Goal: Transaction & Acquisition: Purchase product/service

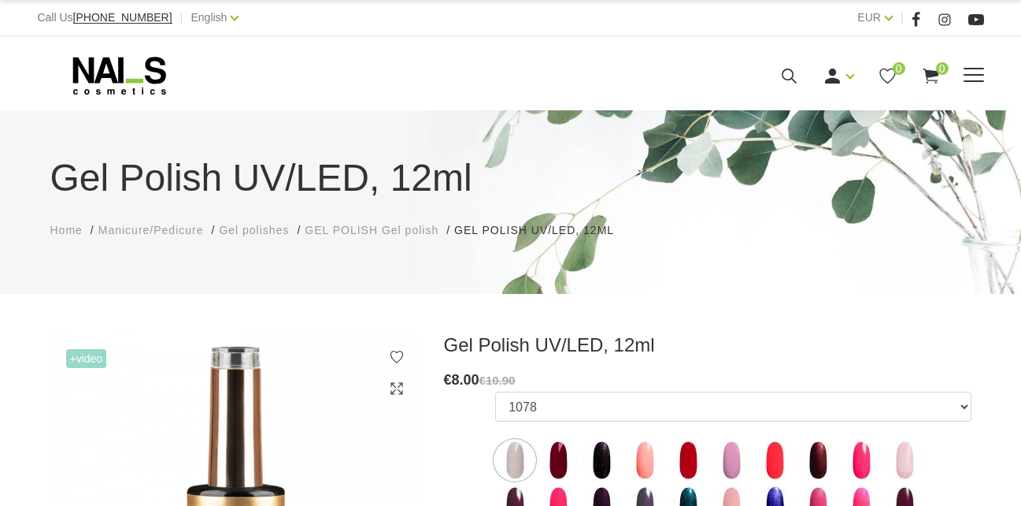
click at [132, 76] on icon at bounding box center [119, 75] width 165 height 39
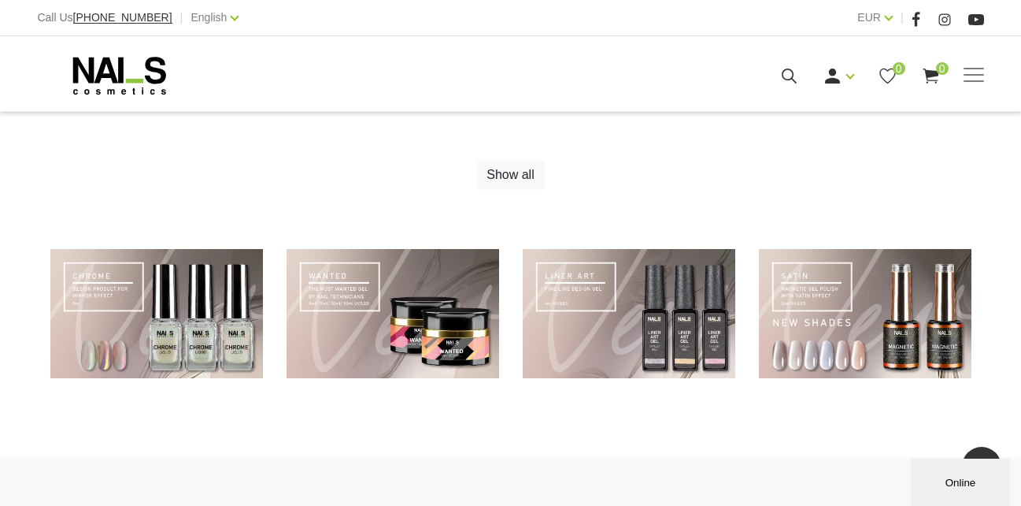
scroll to position [1014, 0]
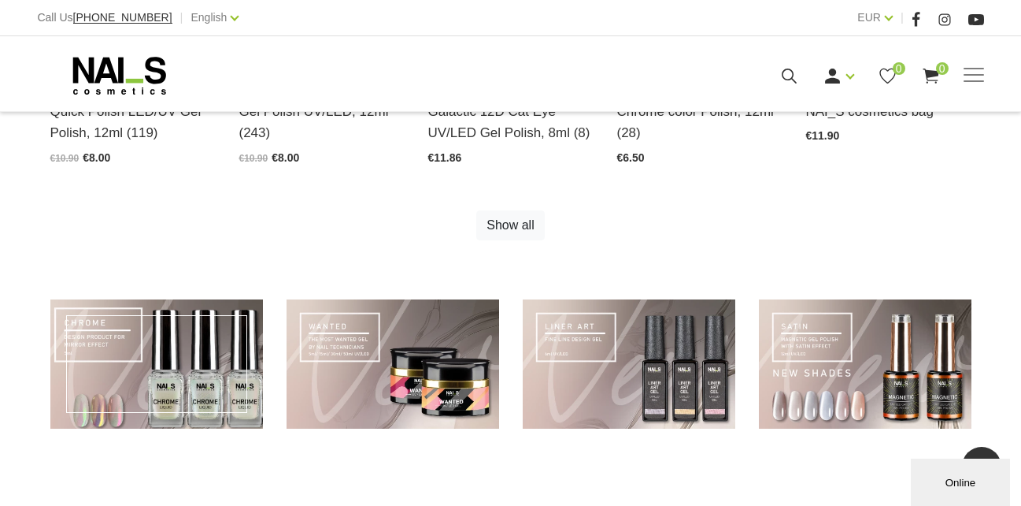
click at [138, 397] on link at bounding box center [156, 364] width 213 height 130
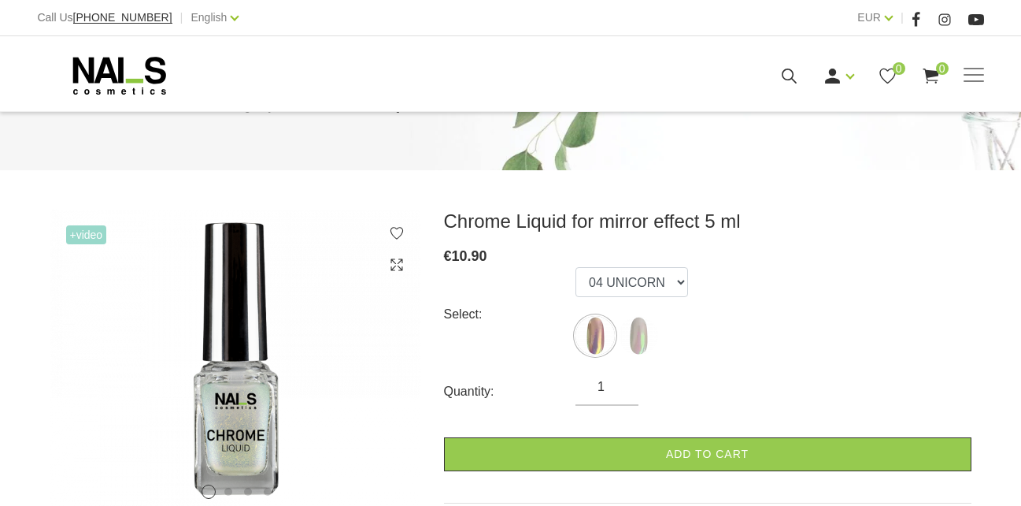
scroll to position [236, 0]
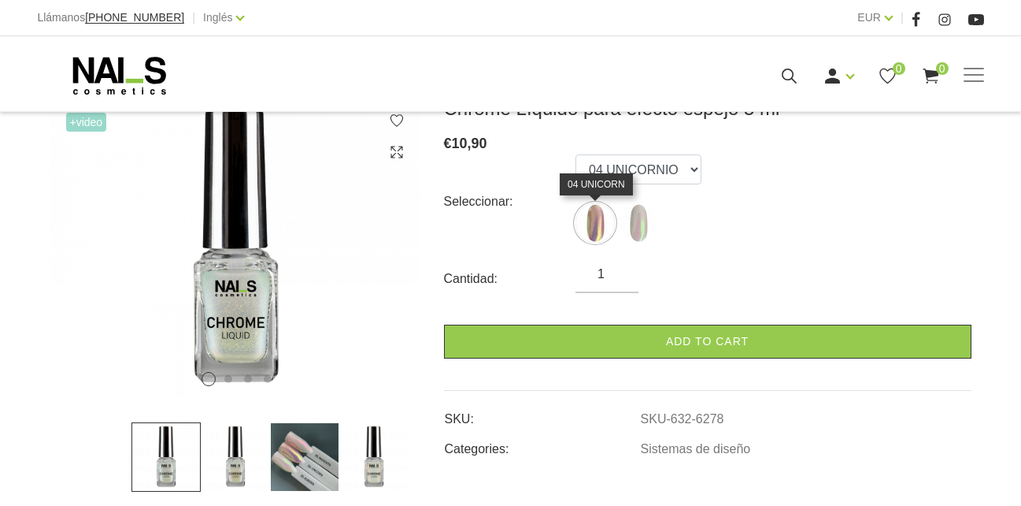
click at [606, 224] on img at bounding box center [595, 222] width 39 height 39
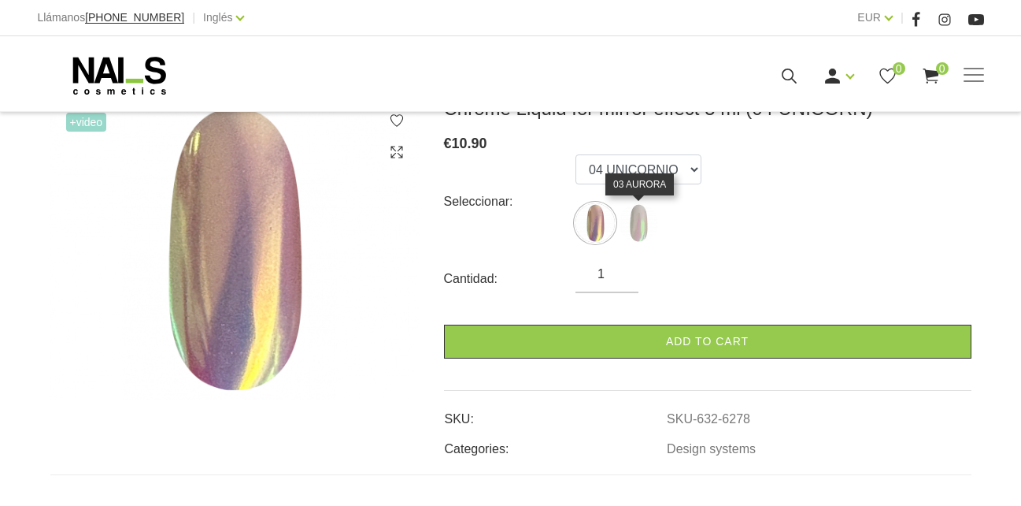
click at [627, 227] on img at bounding box center [638, 222] width 39 height 39
select select "6280"
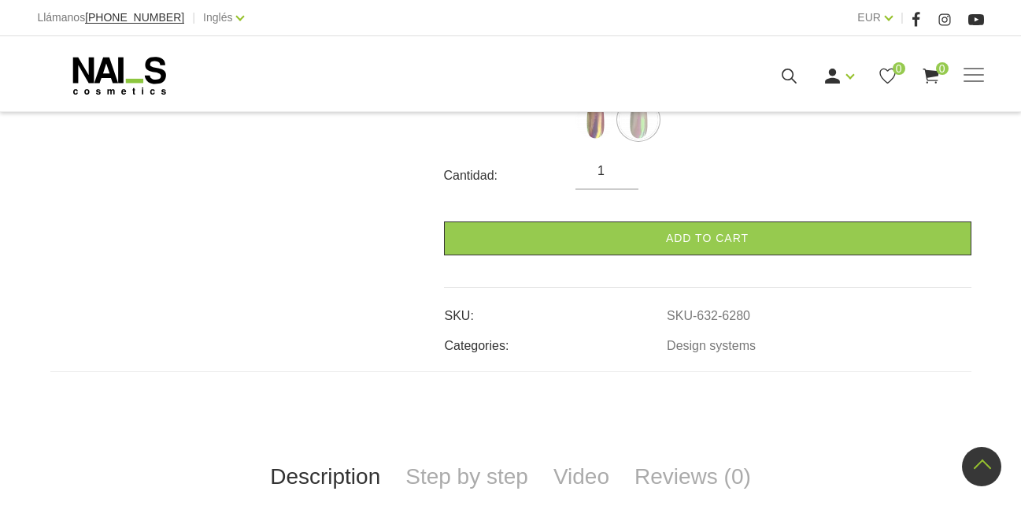
scroll to position [158, 0]
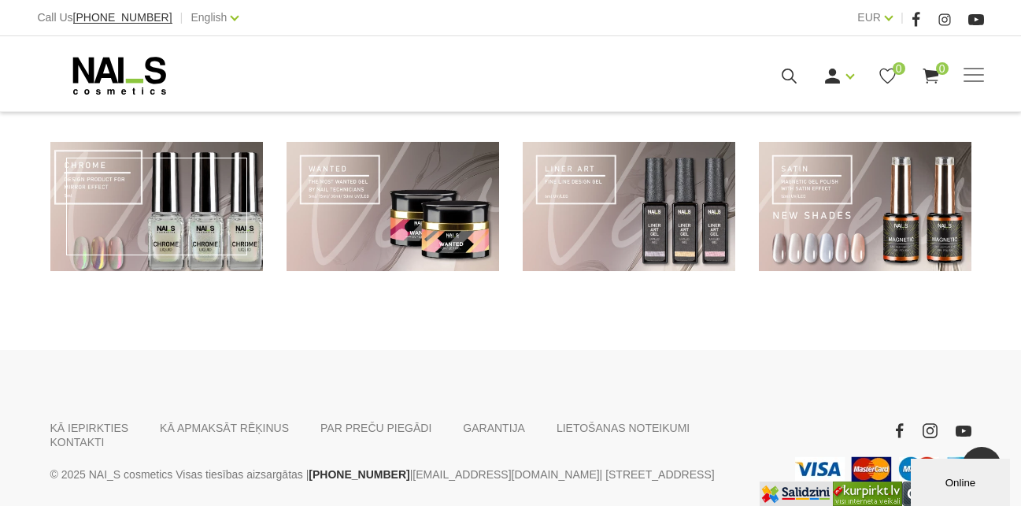
click at [190, 200] on link at bounding box center [156, 207] width 213 height 130
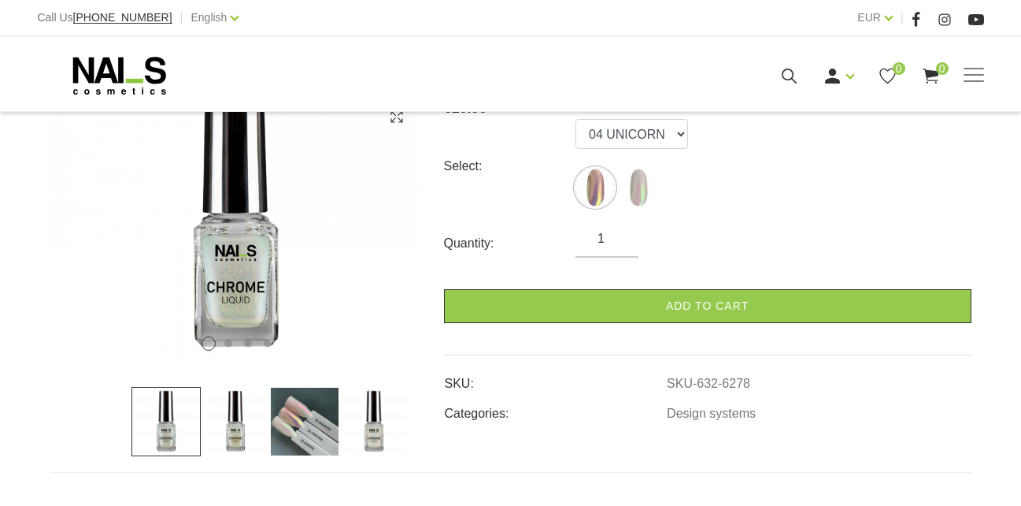
scroll to position [315, 0]
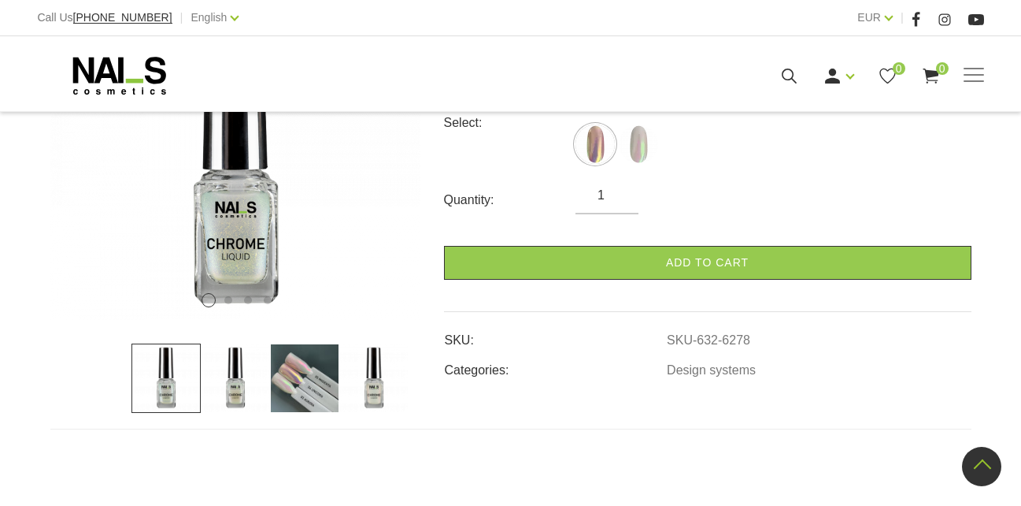
click at [302, 368] on img at bounding box center [304, 377] width 69 height 69
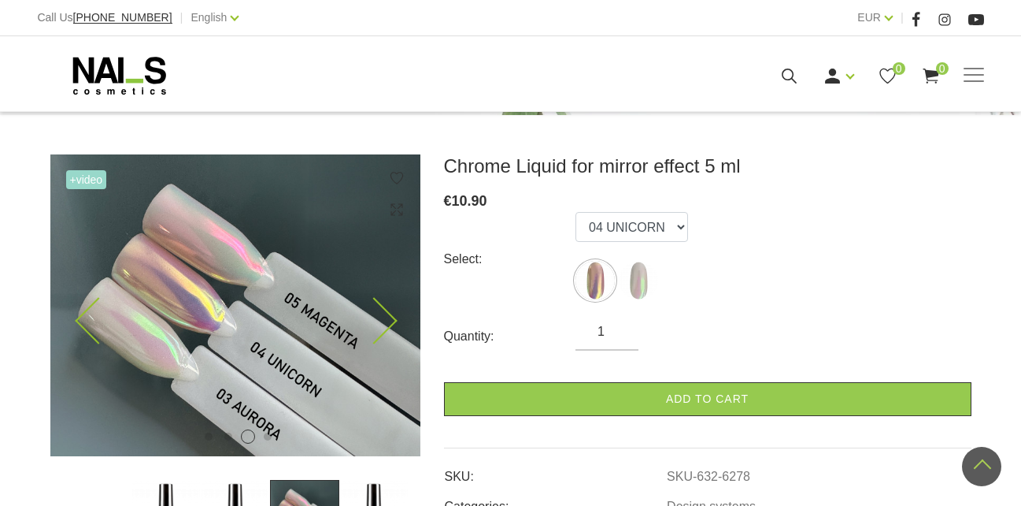
scroll to position [158, 0]
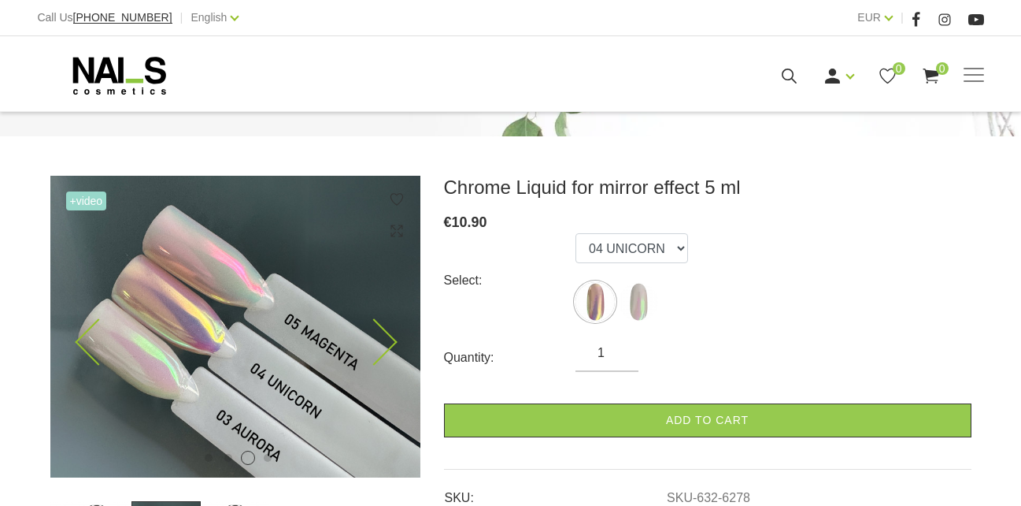
click at [172, 319] on img at bounding box center [235, 327] width 370 height 302
click at [197, 302] on img at bounding box center [235, 327] width 370 height 302
click at [388, 232] on div "+Video 1 2 3 4" at bounding box center [235, 327] width 370 height 302
click at [398, 231] on icon at bounding box center [397, 231] width 16 height 16
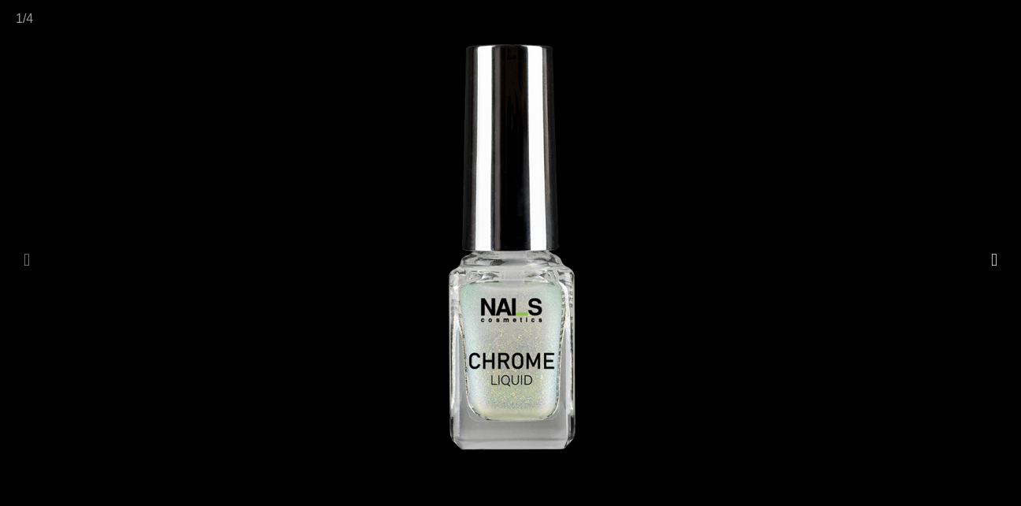
click at [993, 252] on button at bounding box center [995, 260] width 22 height 31
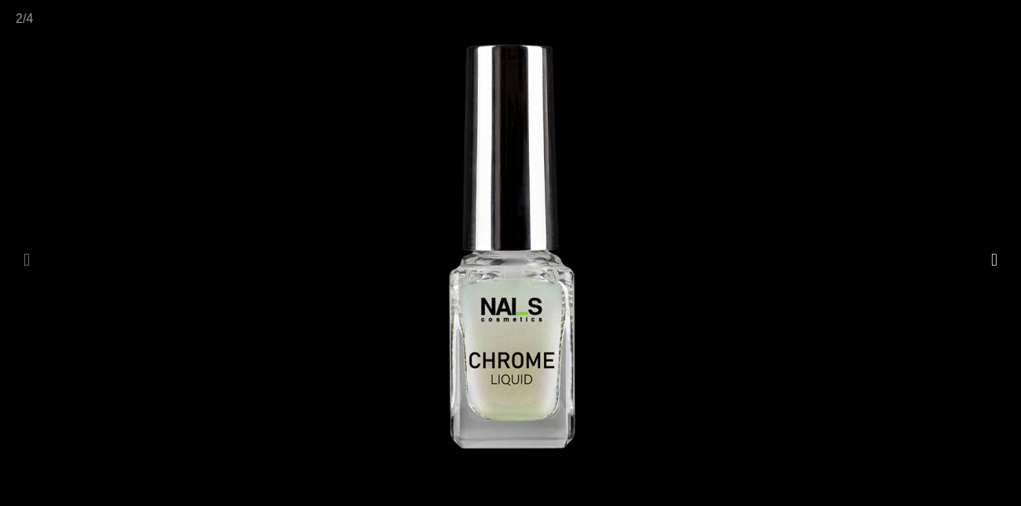
click at [993, 252] on button at bounding box center [995, 260] width 22 height 31
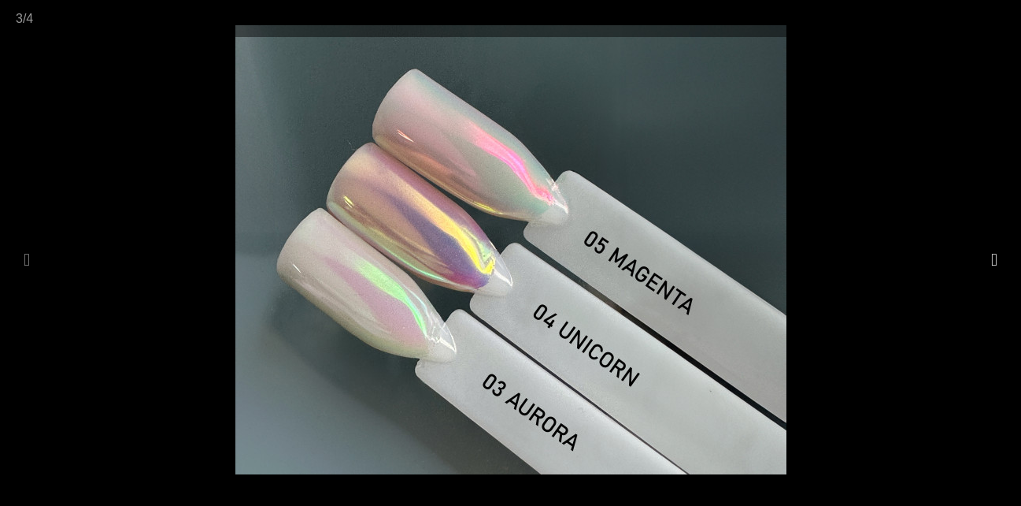
click at [992, 260] on button at bounding box center [995, 260] width 22 height 31
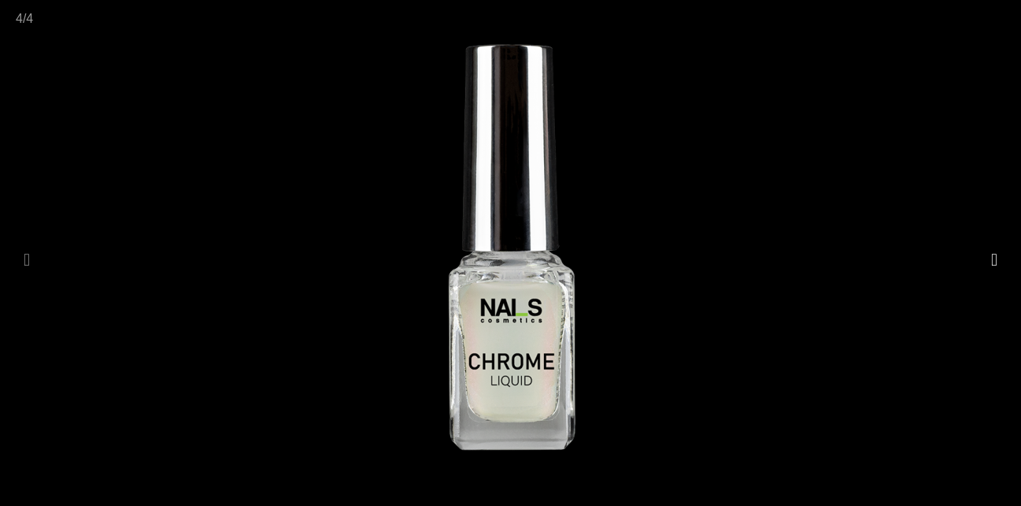
click at [988, 259] on button at bounding box center [995, 260] width 22 height 31
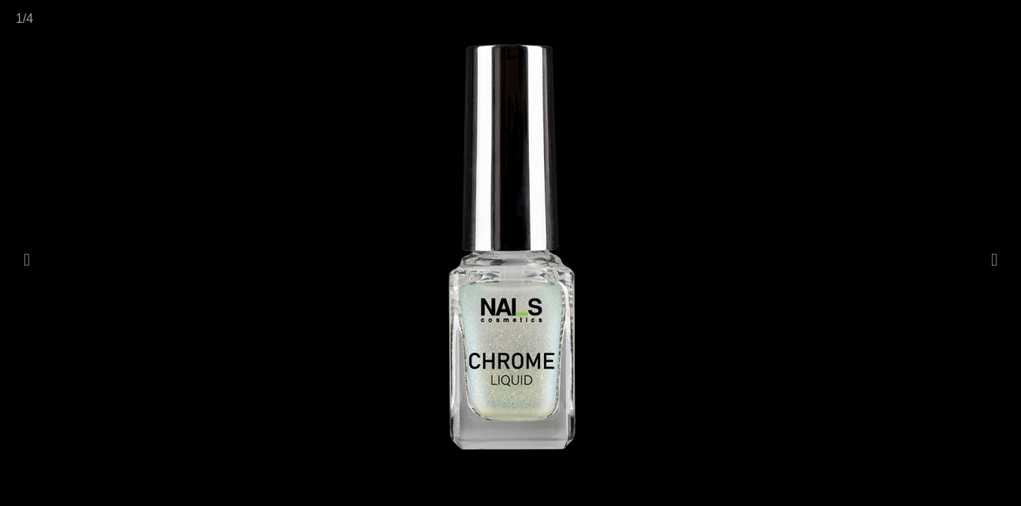
scroll to position [158, 0]
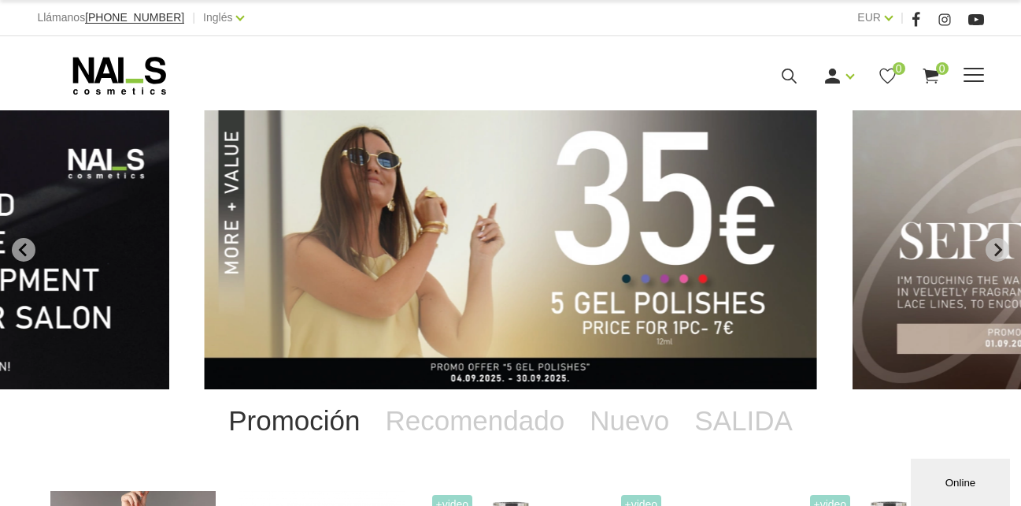
click at [795, 74] on icon at bounding box center [790, 76] width 20 height 20
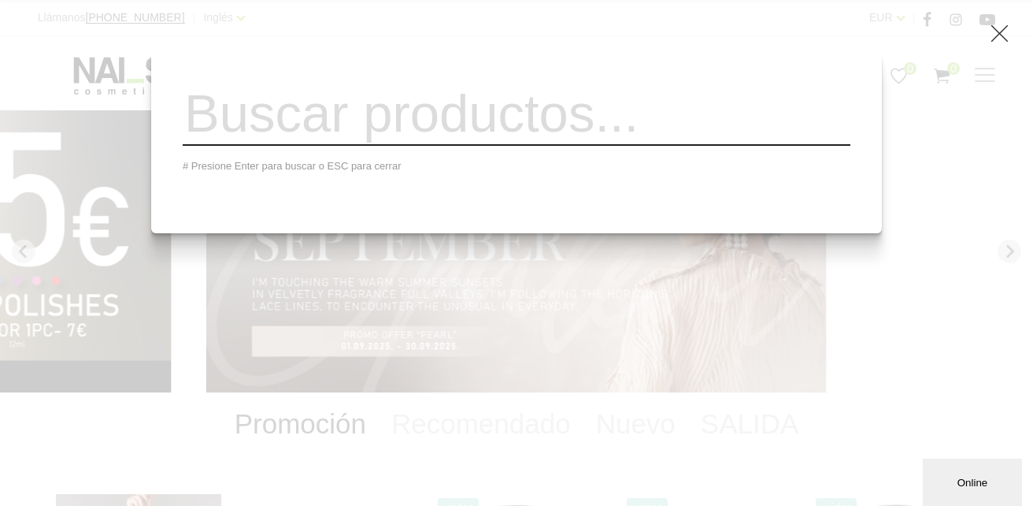
click at [99, 69] on div "# Presione Enter para buscar o ESC para cerrar" at bounding box center [516, 253] width 1033 height 506
click at [124, 128] on div "# Presione Enter para buscar o ESC para cerrar" at bounding box center [516, 253] width 1033 height 506
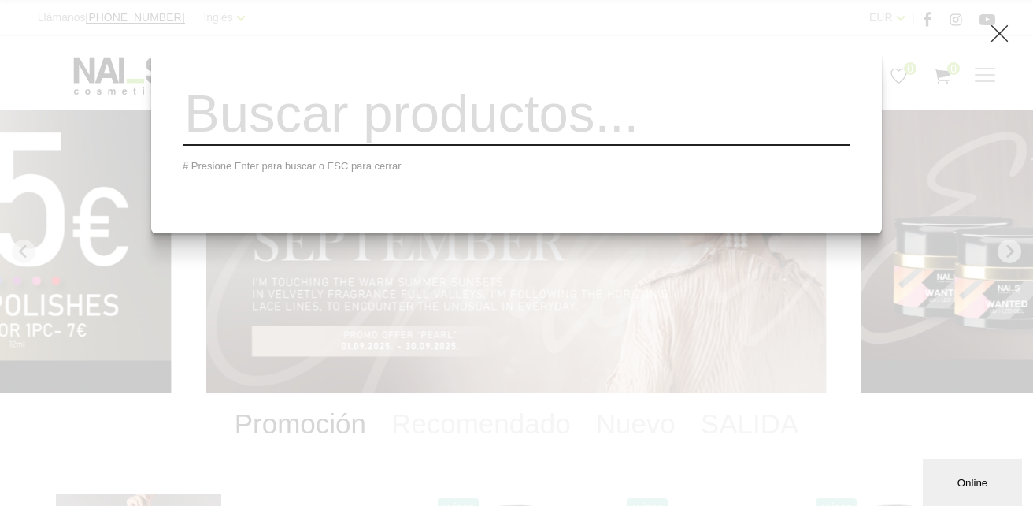
click at [1003, 31] on icon at bounding box center [1000, 34] width 20 height 20
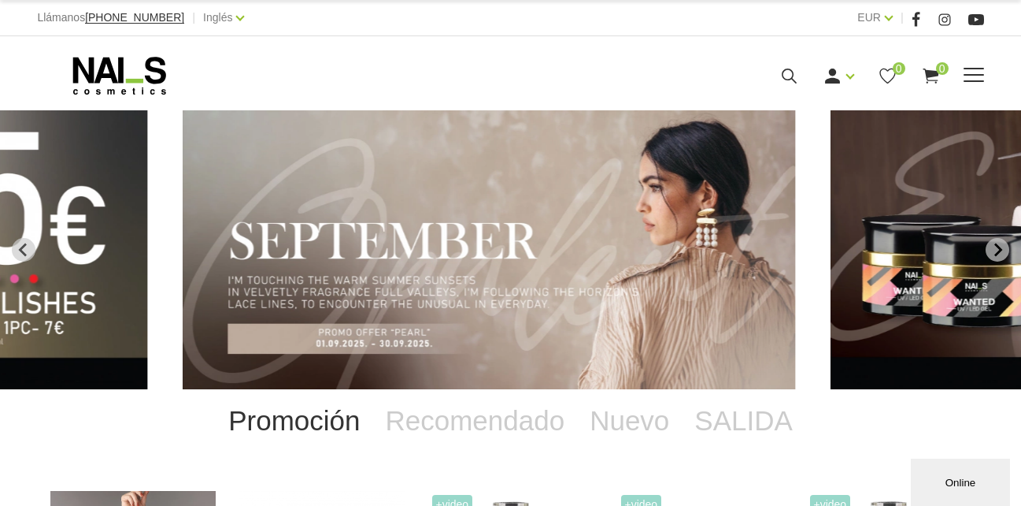
click at [974, 74] on span at bounding box center [974, 75] width 20 height 2
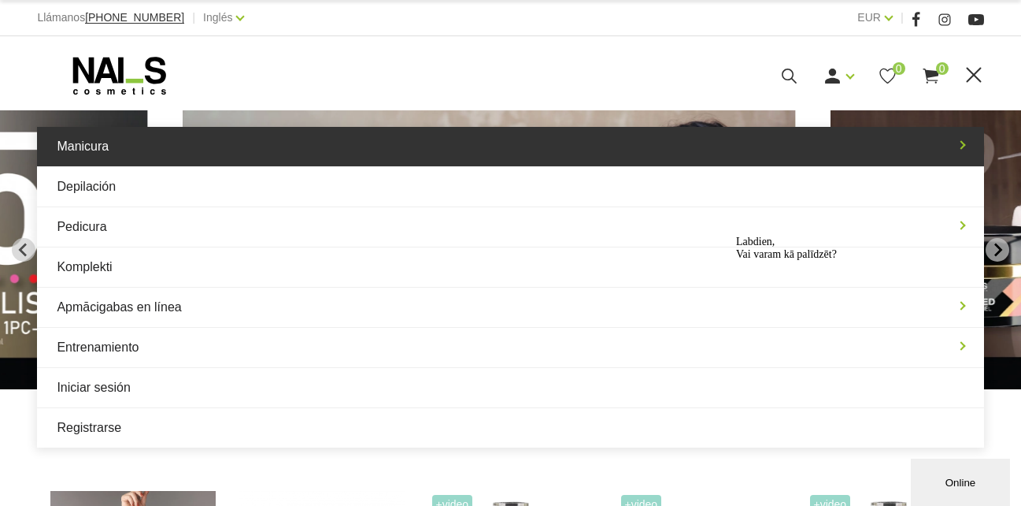
click at [115, 135] on link "Manicura" at bounding box center [510, 146] width 947 height 39
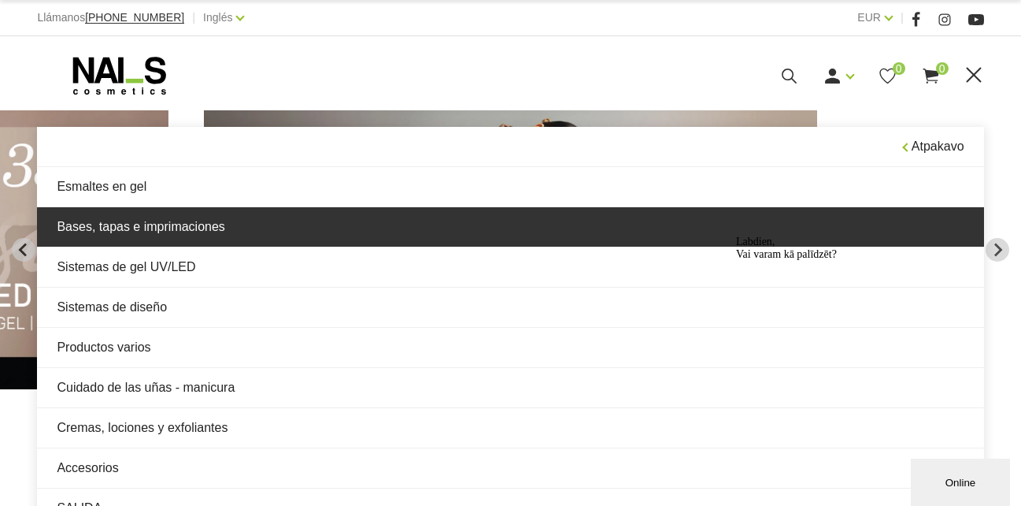
click at [166, 220] on link "Bases, tapas e imprimaciones" at bounding box center [510, 226] width 947 height 39
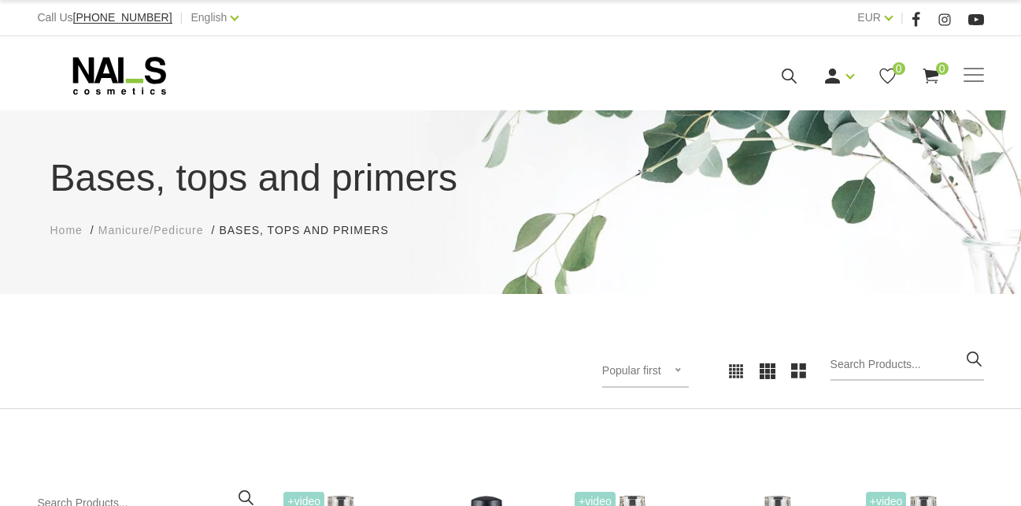
scroll to position [315, 0]
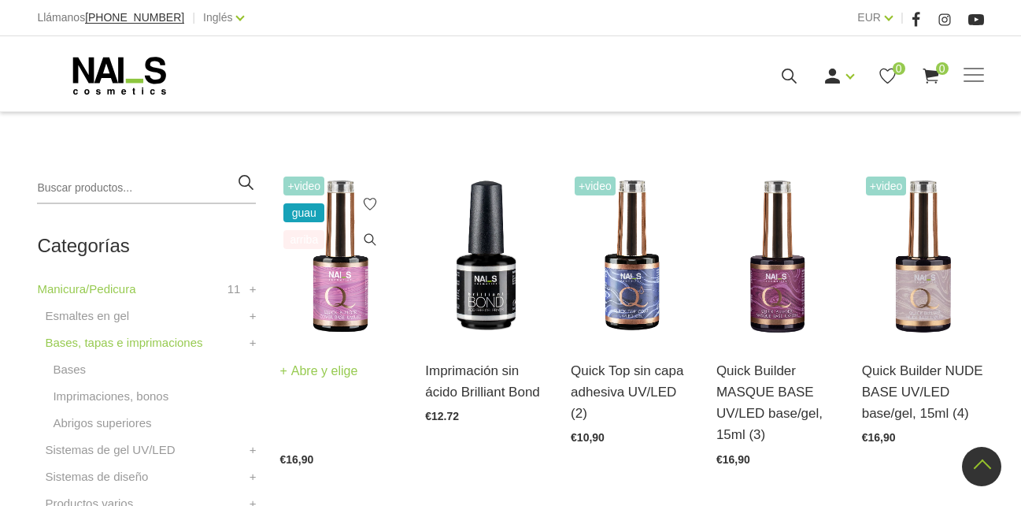
click at [365, 314] on img at bounding box center [341, 256] width 122 height 168
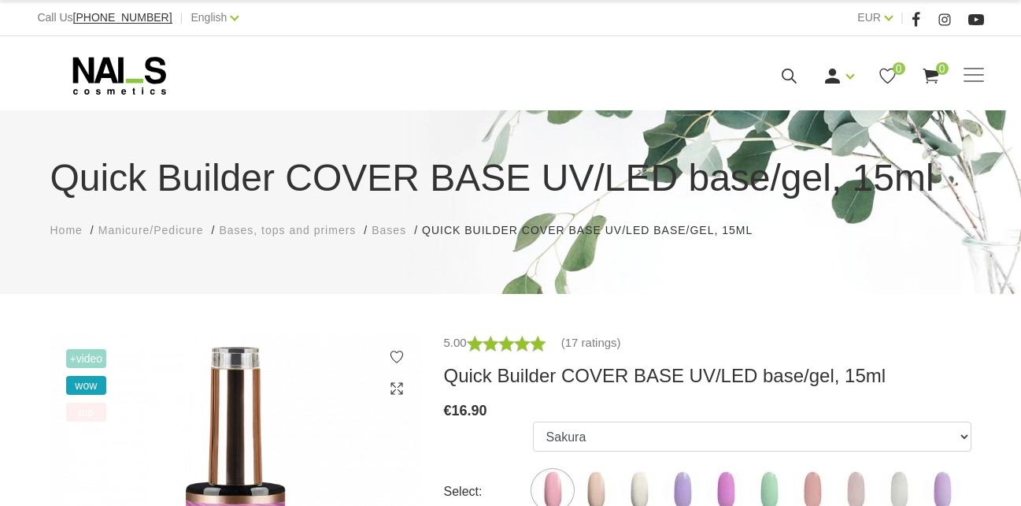
scroll to position [236, 0]
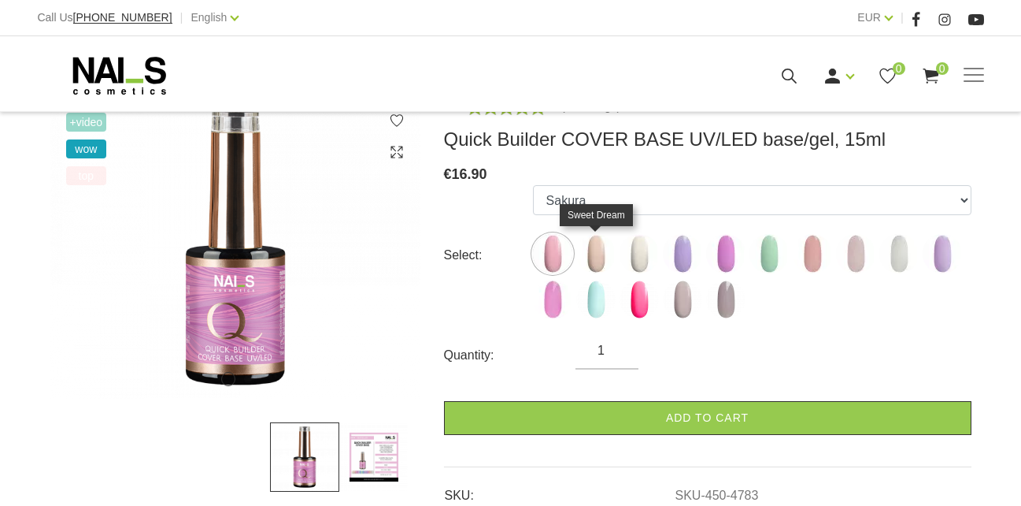
click at [604, 248] on img at bounding box center [595, 253] width 39 height 39
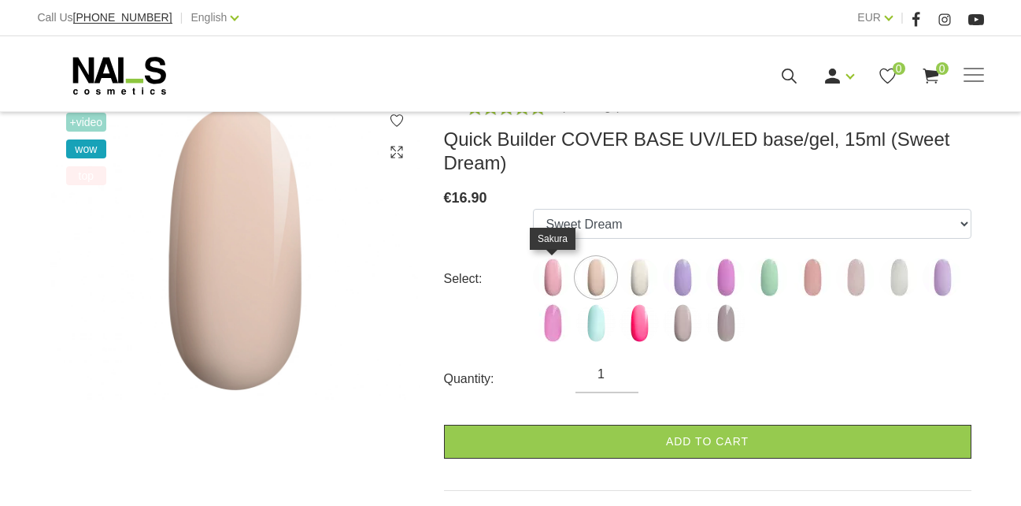
click at [554, 273] on img at bounding box center [552, 277] width 39 height 39
select select "4783"
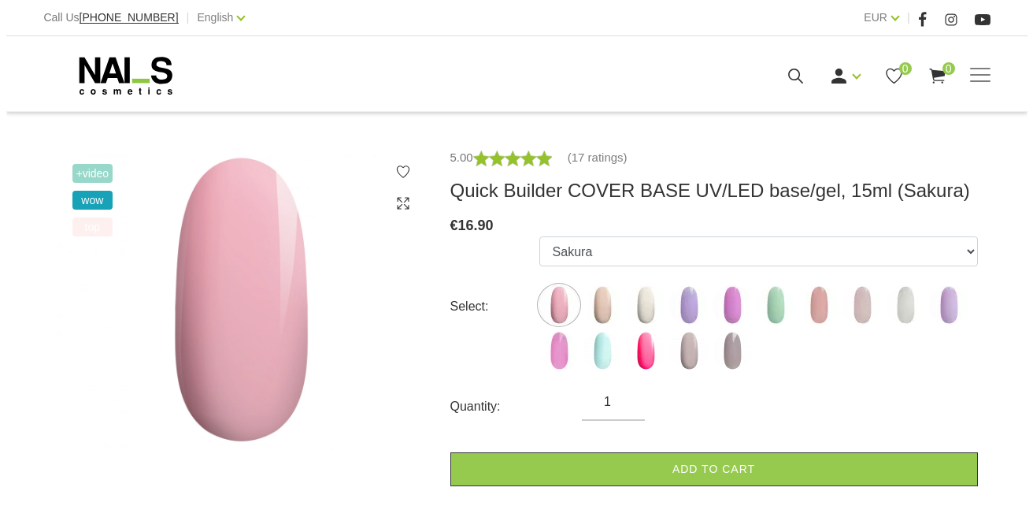
scroll to position [158, 0]
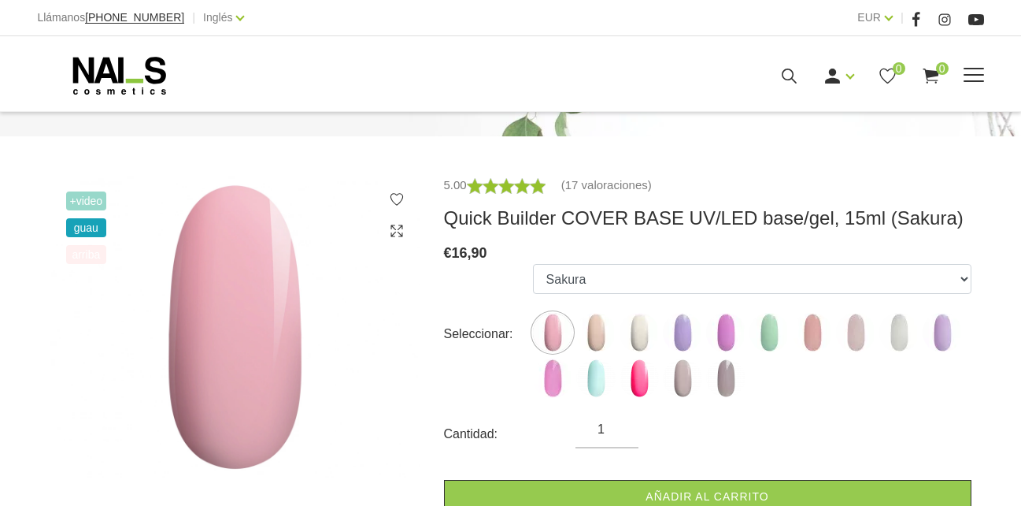
click at [786, 85] on div "Manicura Esmaltes en gel Bases, tapas e imprimaciones Sistemas de gel UV/LED Si…" at bounding box center [510, 75] width 947 height 39
click at [786, 66] on icon at bounding box center [790, 76] width 20 height 20
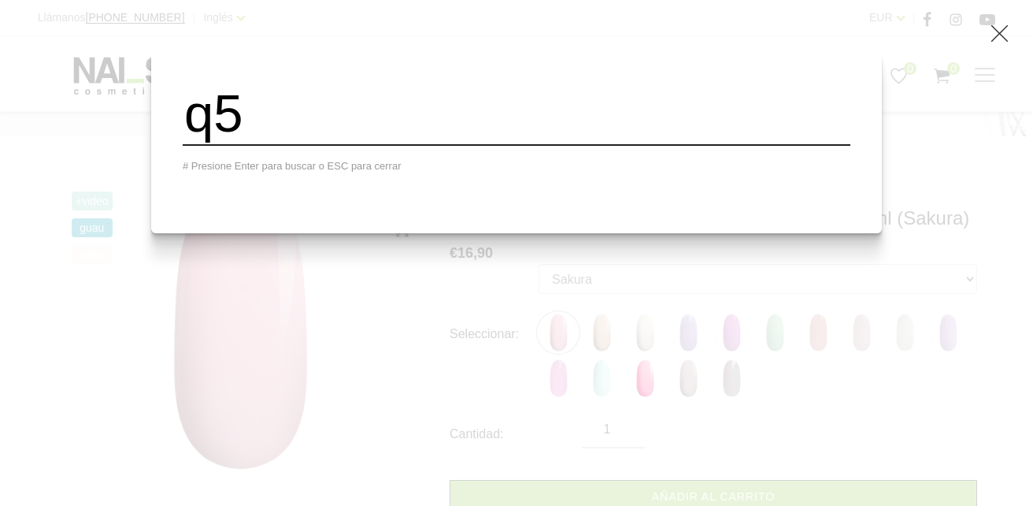
type input "q5"
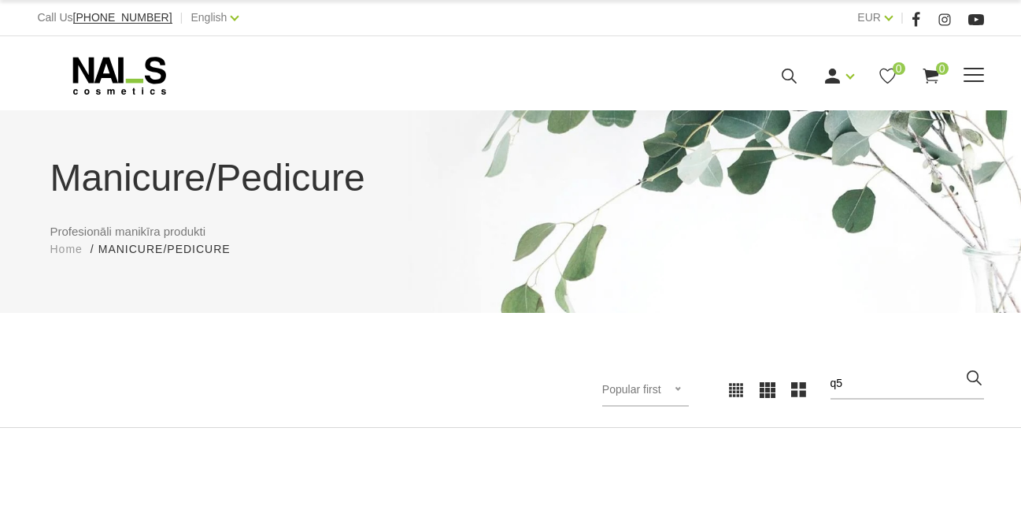
click at [977, 88] on div "Manicure Gel polishes Bases, tops and primers Gel systems UV/LED Design systems…" at bounding box center [510, 75] width 947 height 39
click at [975, 72] on span at bounding box center [974, 76] width 20 height 16
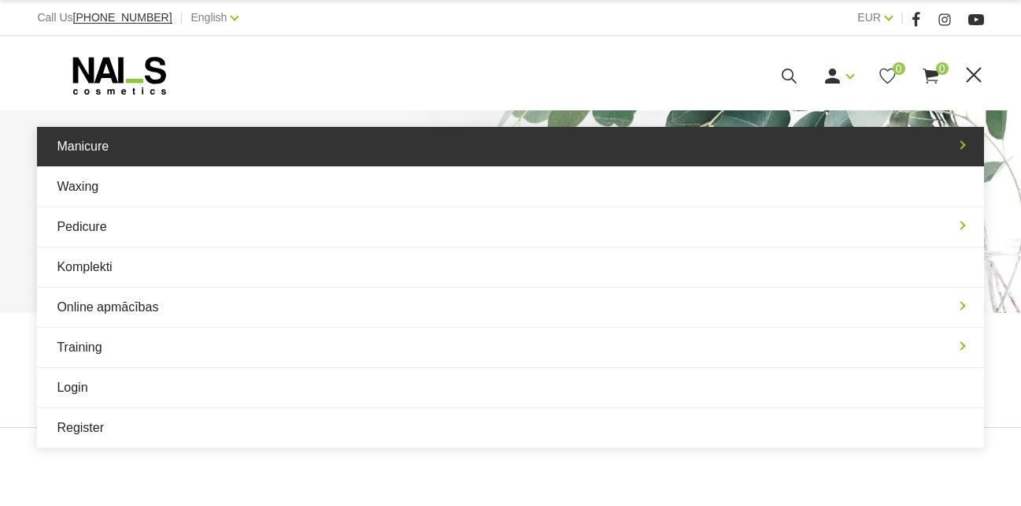
click at [118, 133] on link "Manicure" at bounding box center [510, 146] width 947 height 39
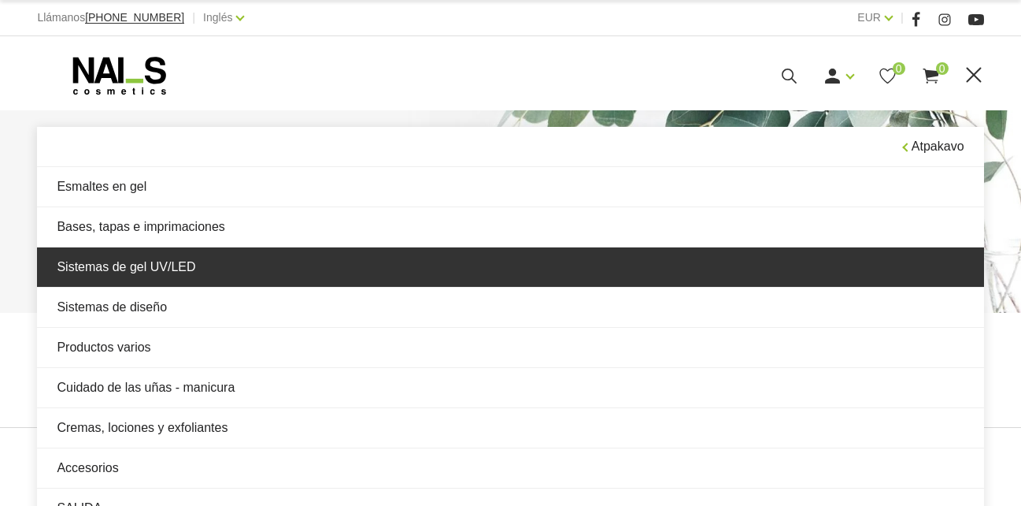
click at [218, 268] on link "Sistemas de gel UV/LED" at bounding box center [510, 266] width 947 height 39
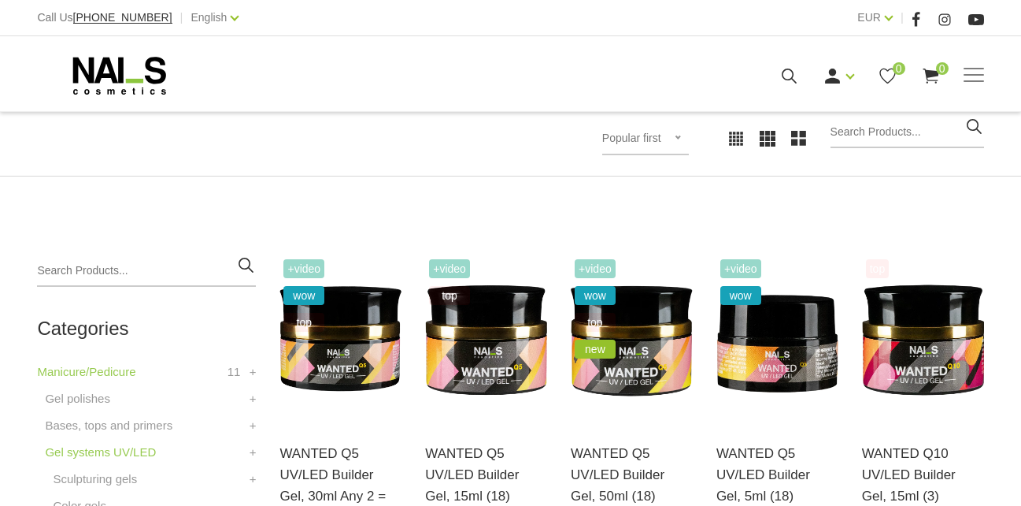
scroll to position [394, 0]
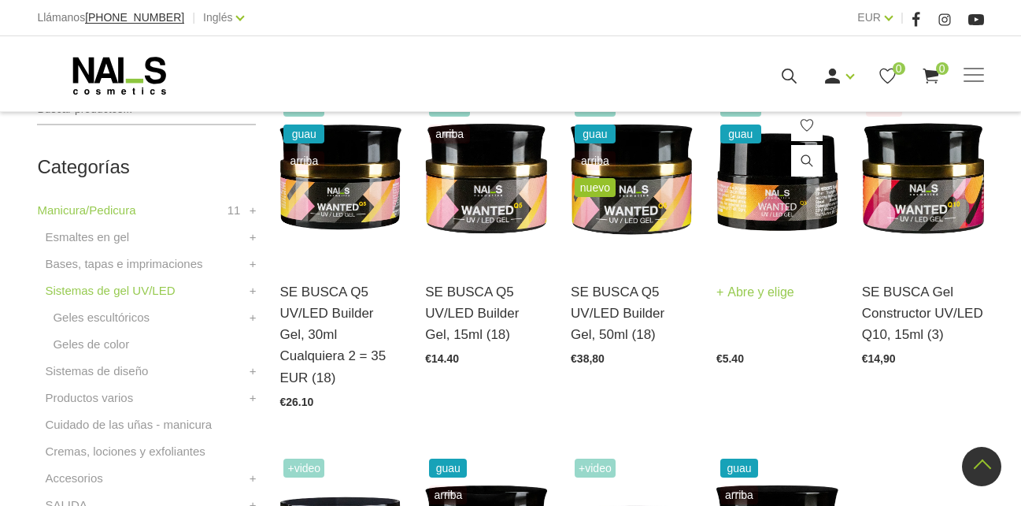
click at [786, 206] on img at bounding box center [778, 178] width 122 height 168
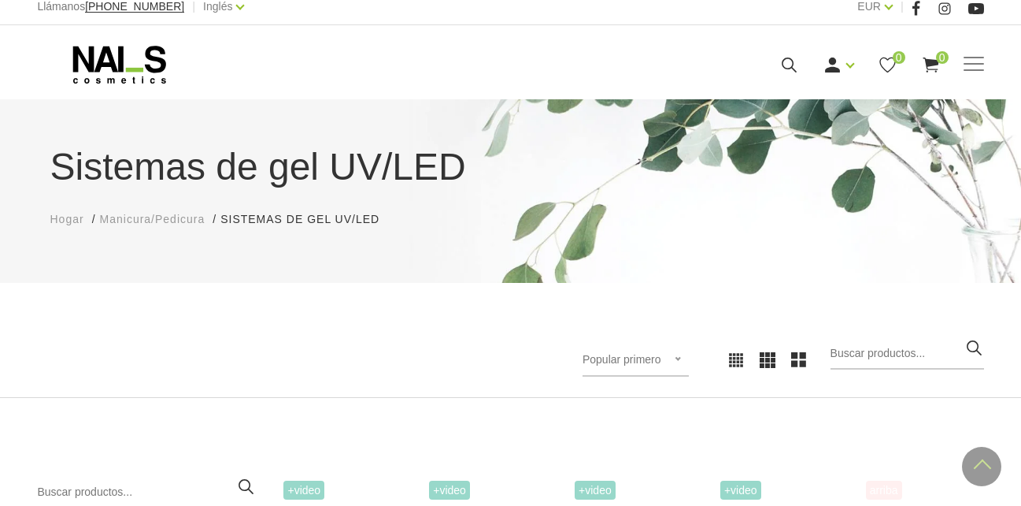
scroll to position [0, 0]
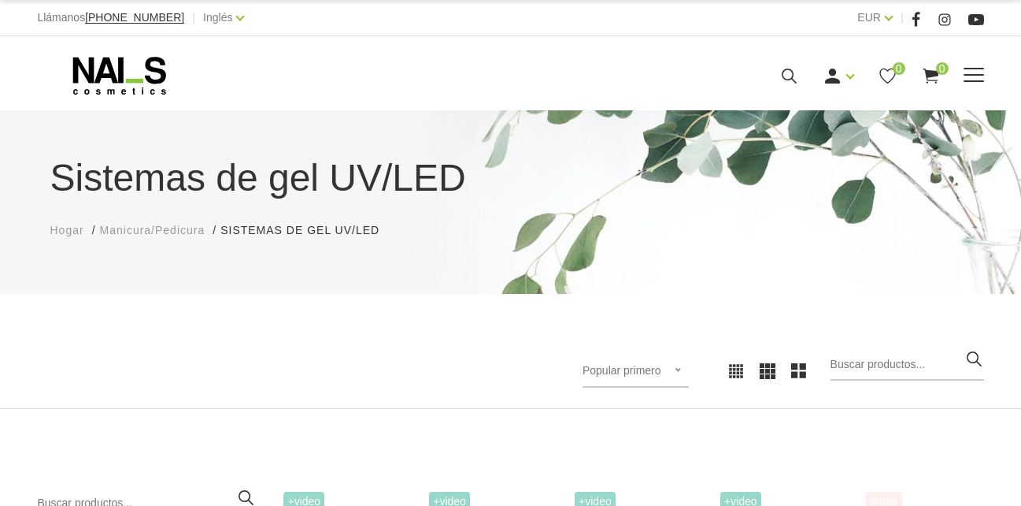
click at [129, 53] on div "Manicura Esmaltes en gel Bases, tapas e imprimaciones Sistemas de gel UV/LED Si…" at bounding box center [510, 73] width 1021 height 75
click at [129, 61] on icon at bounding box center [119, 75] width 165 height 39
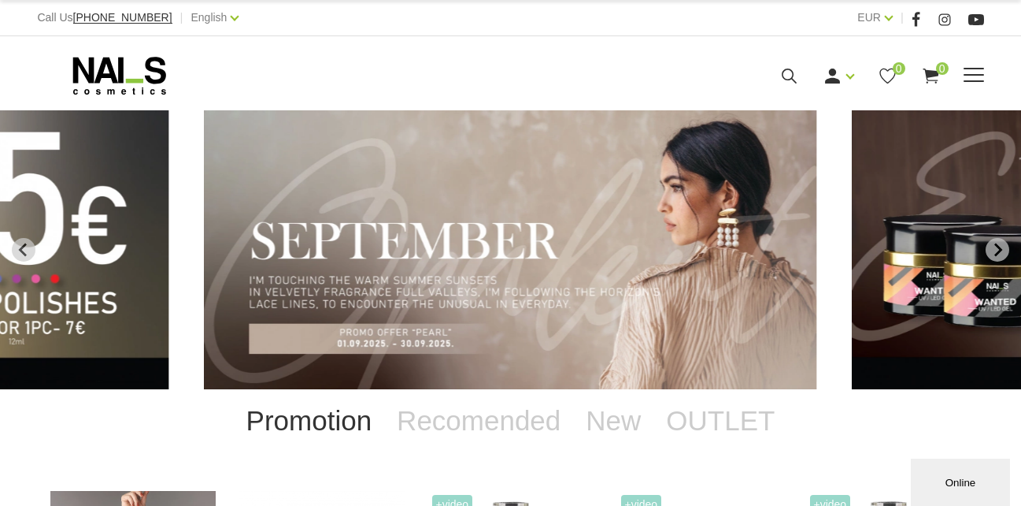
click at [795, 83] on icon at bounding box center [790, 76] width 20 height 20
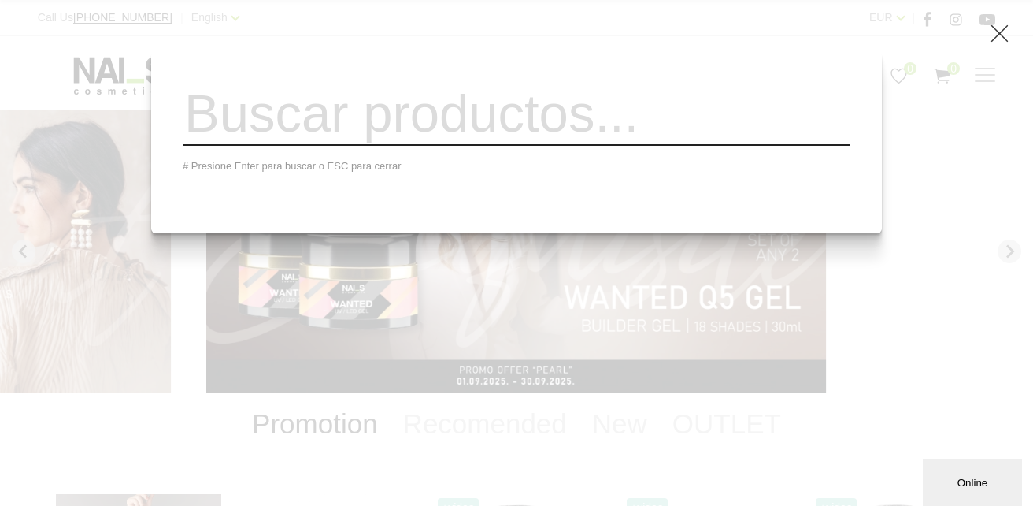
click at [1000, 35] on icon at bounding box center [1000, 34] width 20 height 20
